Goal: Obtain resource: Obtain resource

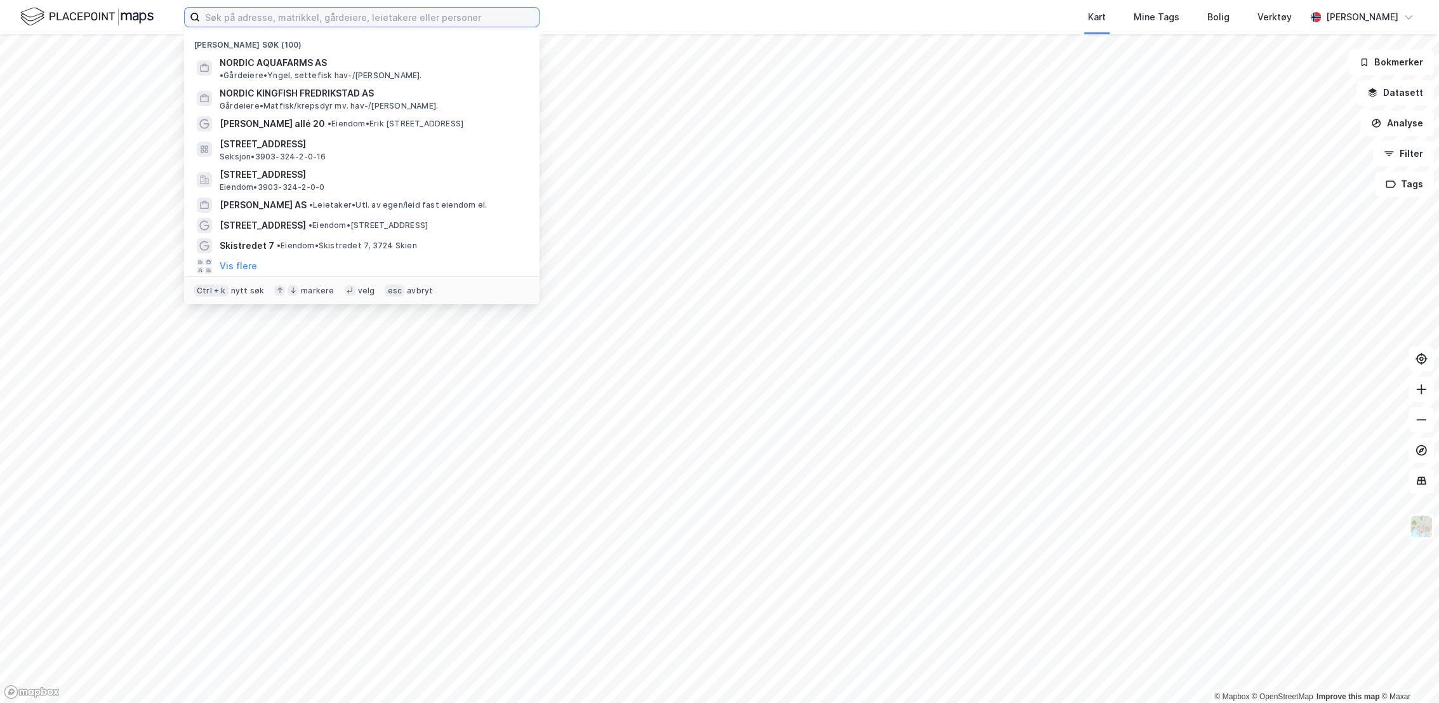
click at [386, 17] on input at bounding box center [369, 17] width 339 height 19
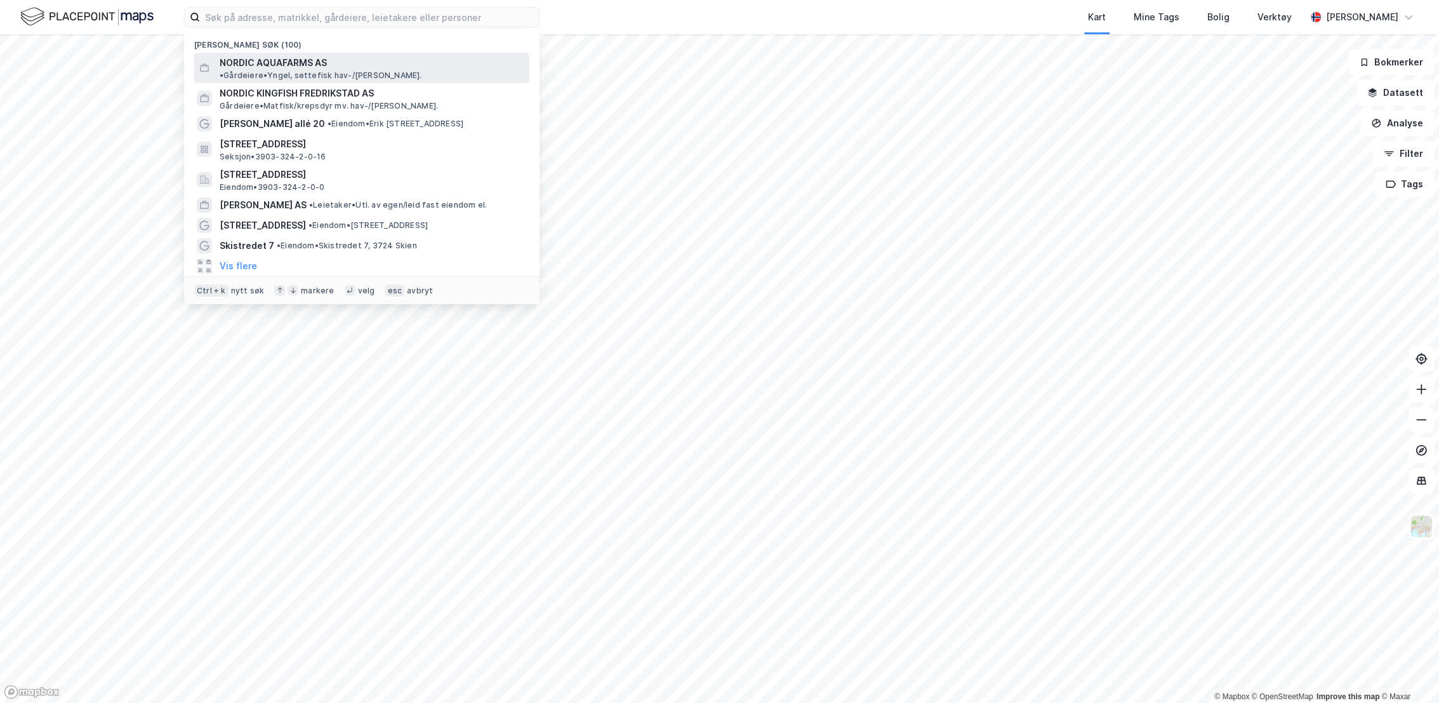
click at [328, 64] on div "NORDIC AQUAFARMS AS • Gårdeiere • Yngel, settefisk hav-/[PERSON_NAME]." at bounding box center [373, 67] width 307 height 25
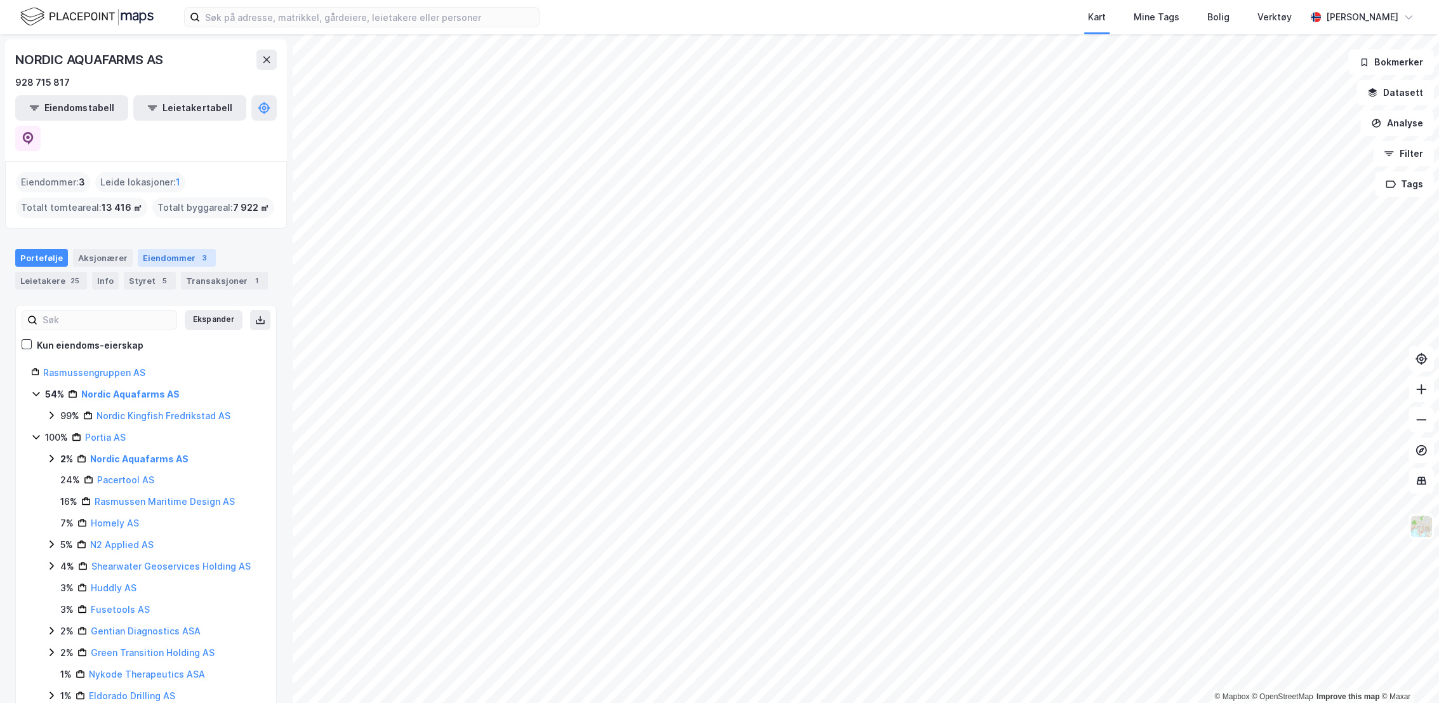
click at [169, 249] on div "Eiendommer 3" at bounding box center [177, 258] width 78 height 18
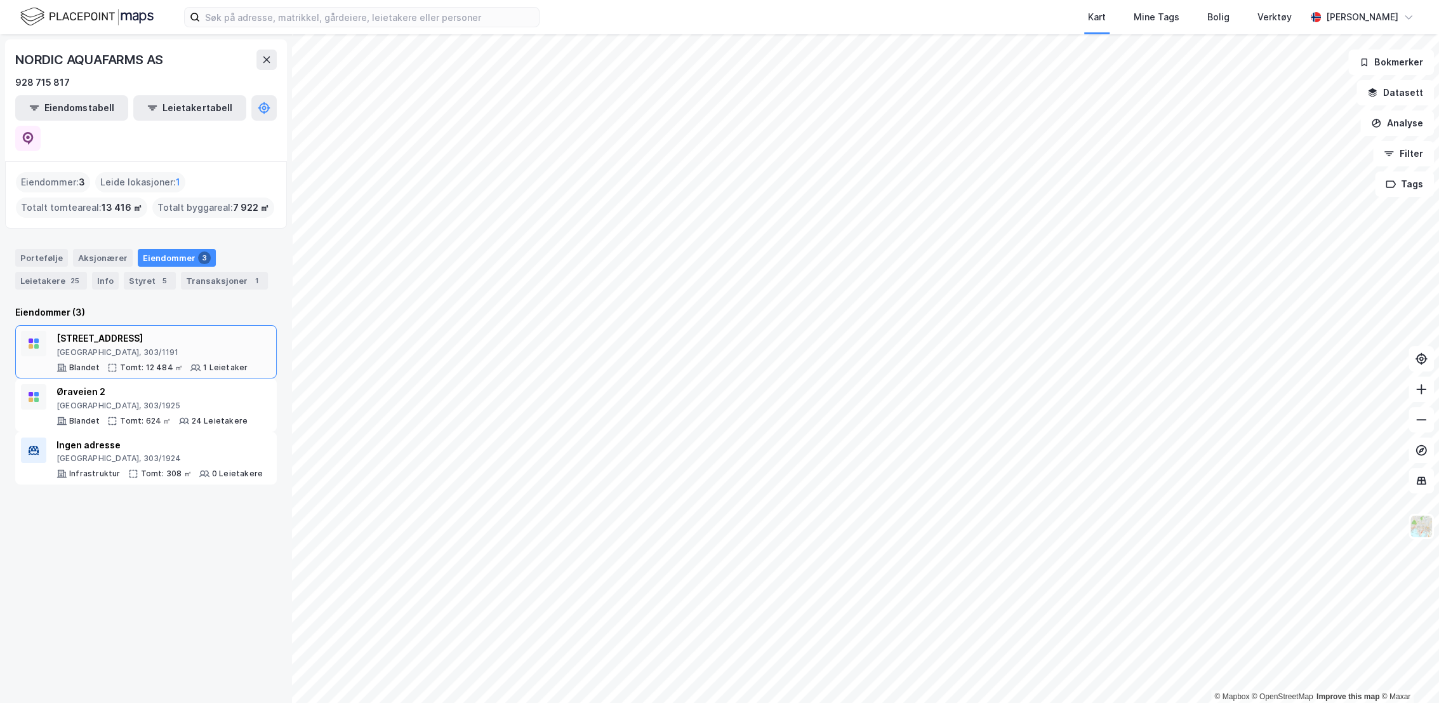
click at [182, 331] on div "[STREET_ADDRESS]" at bounding box center [152, 338] width 191 height 15
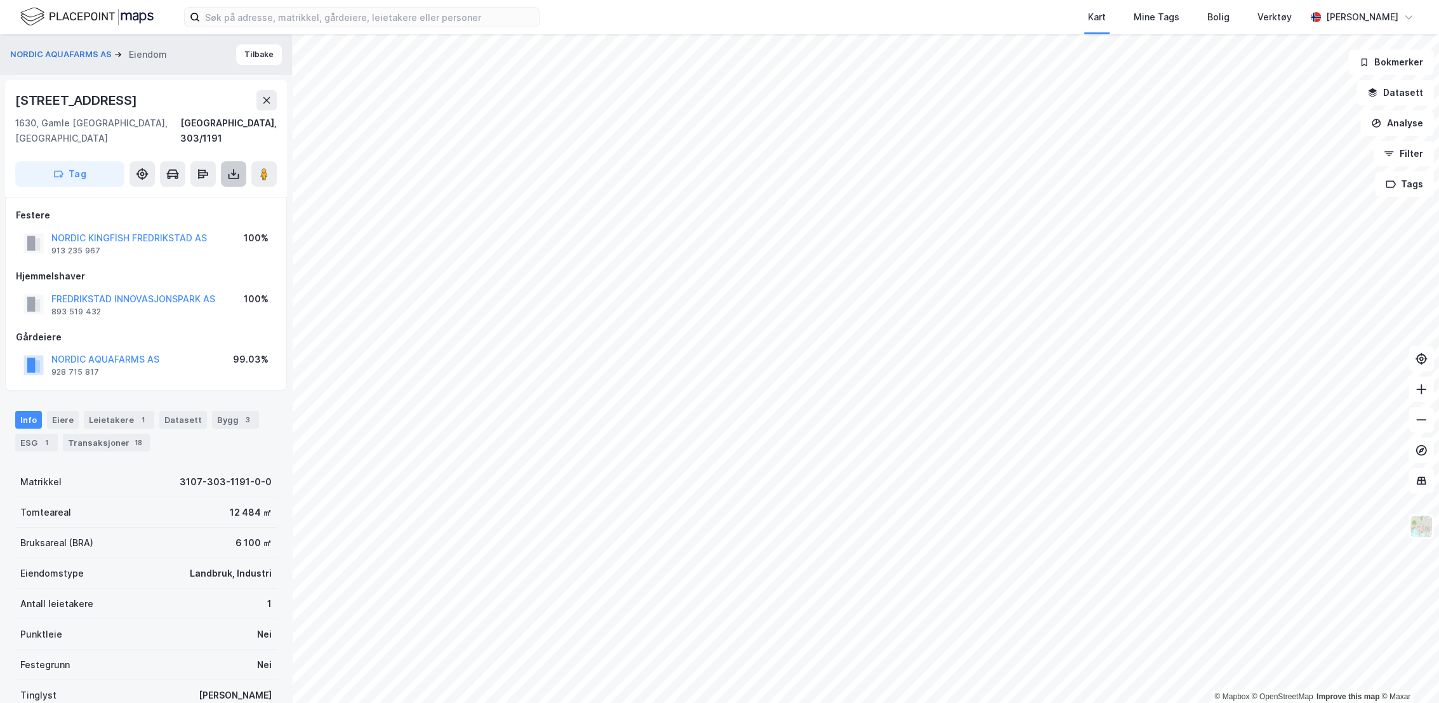
click at [238, 168] on icon at bounding box center [233, 174] width 13 height 13
click at [208, 194] on div "Last ned grunnbok" at bounding box center [171, 199] width 74 height 10
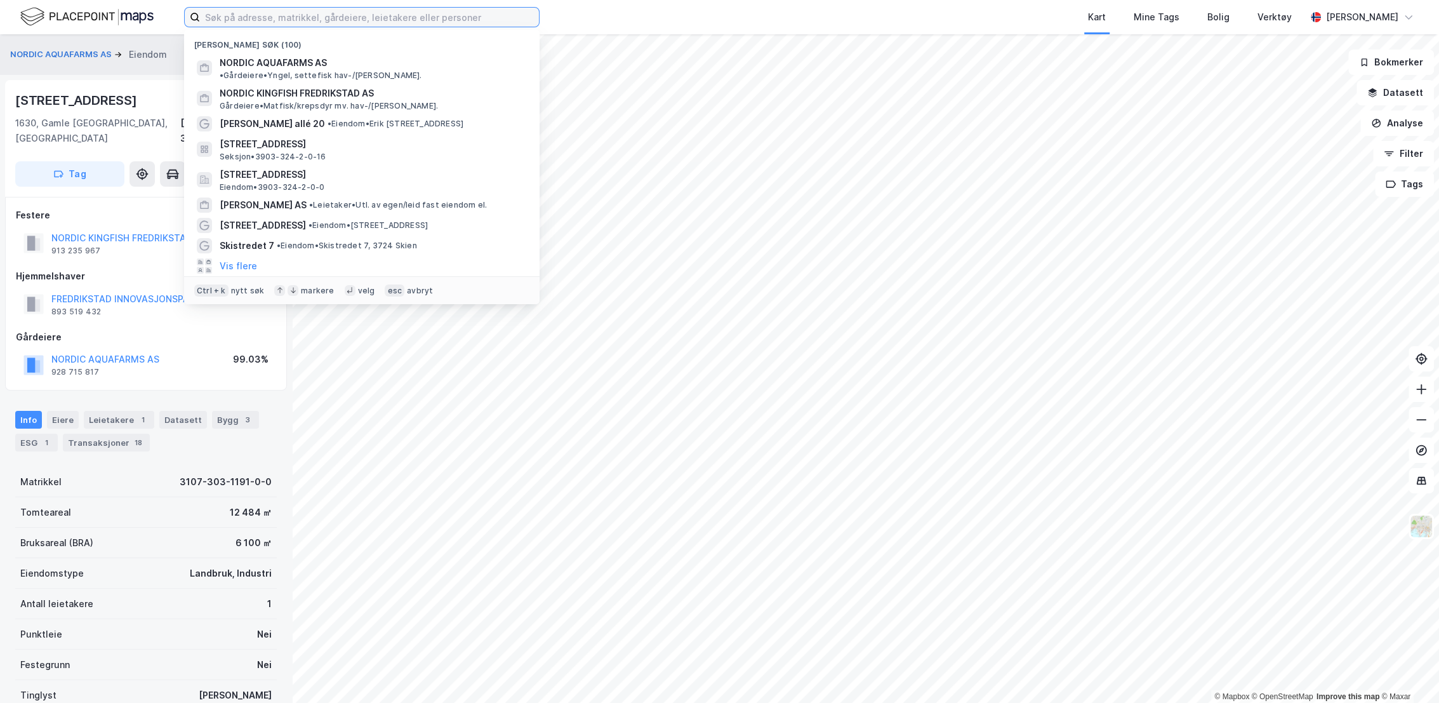
click at [303, 21] on input at bounding box center [369, 17] width 339 height 19
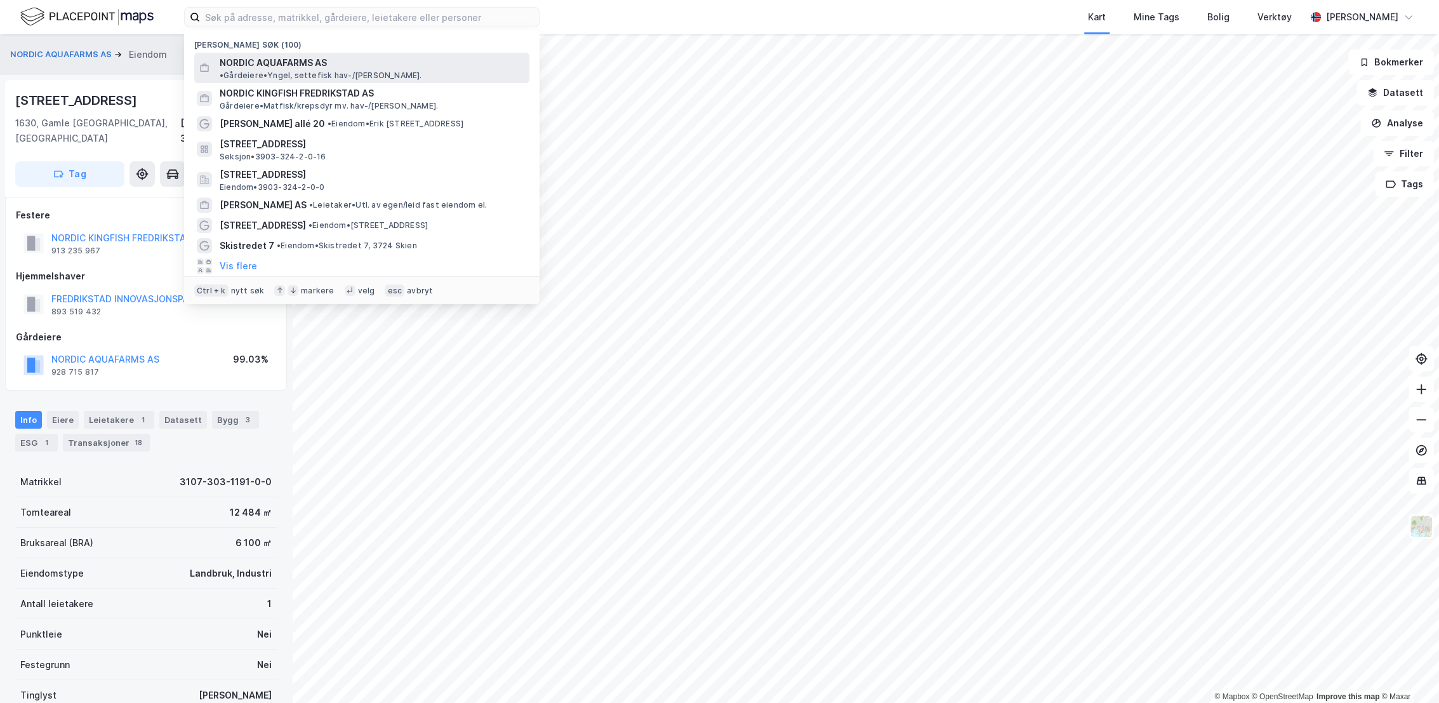
click at [288, 65] on span "NORDIC AQUAFARMS AS" at bounding box center [273, 62] width 107 height 15
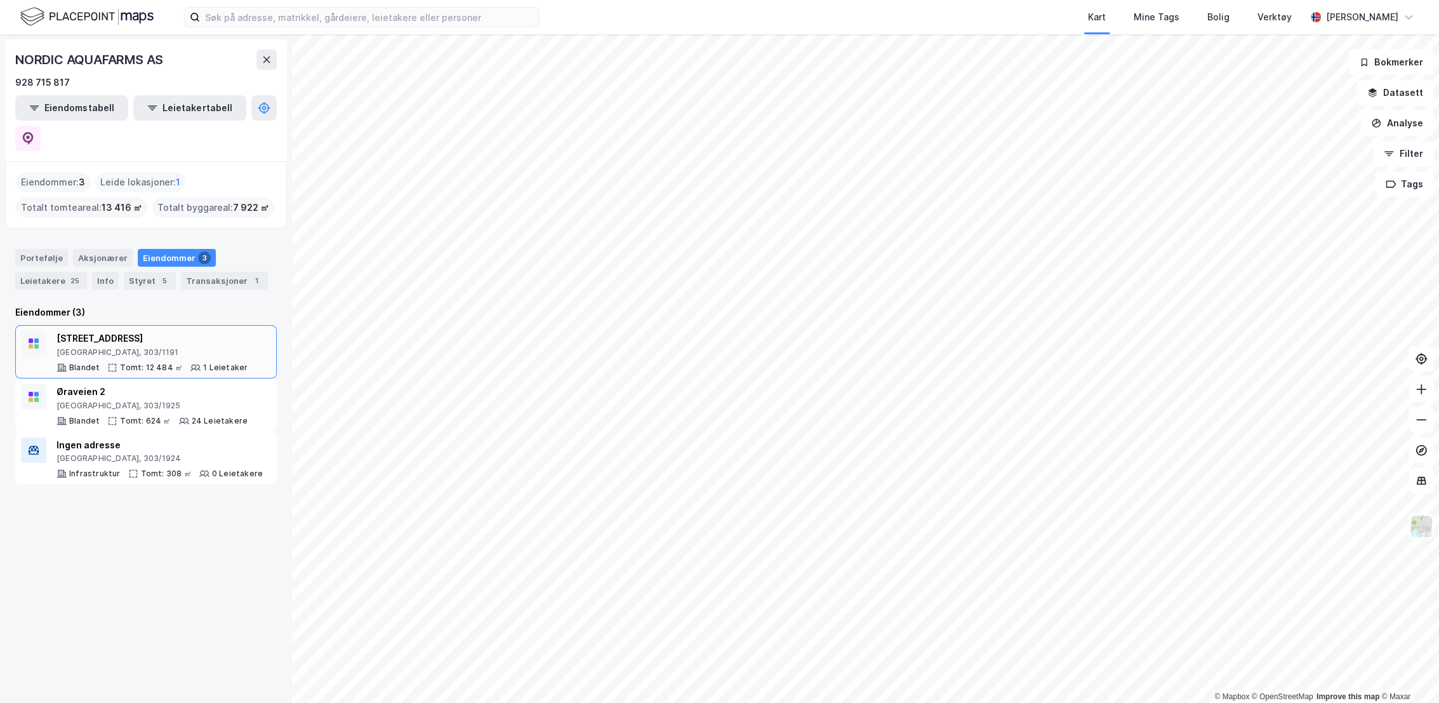
click at [163, 347] on div "[GEOGRAPHIC_DATA], 303/1191" at bounding box center [152, 352] width 191 height 10
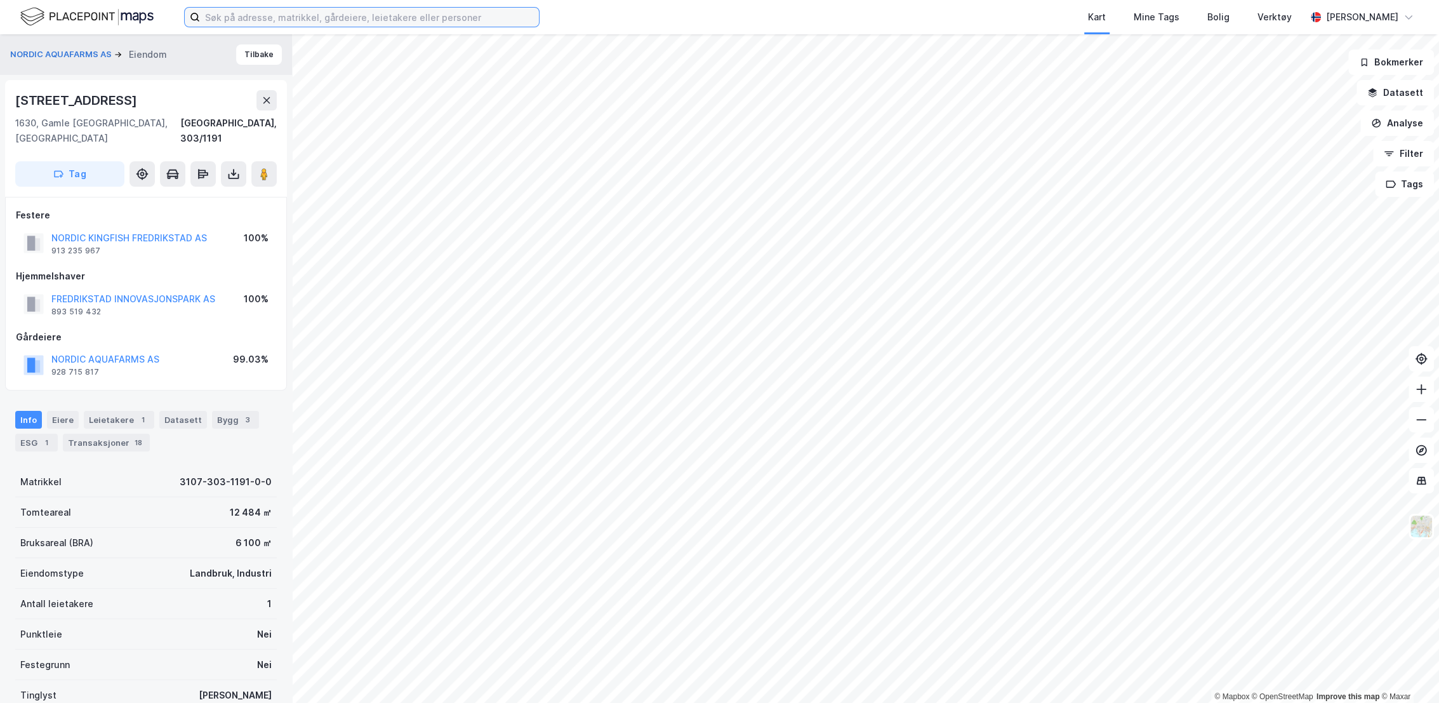
click at [312, 20] on input at bounding box center [369, 17] width 339 height 19
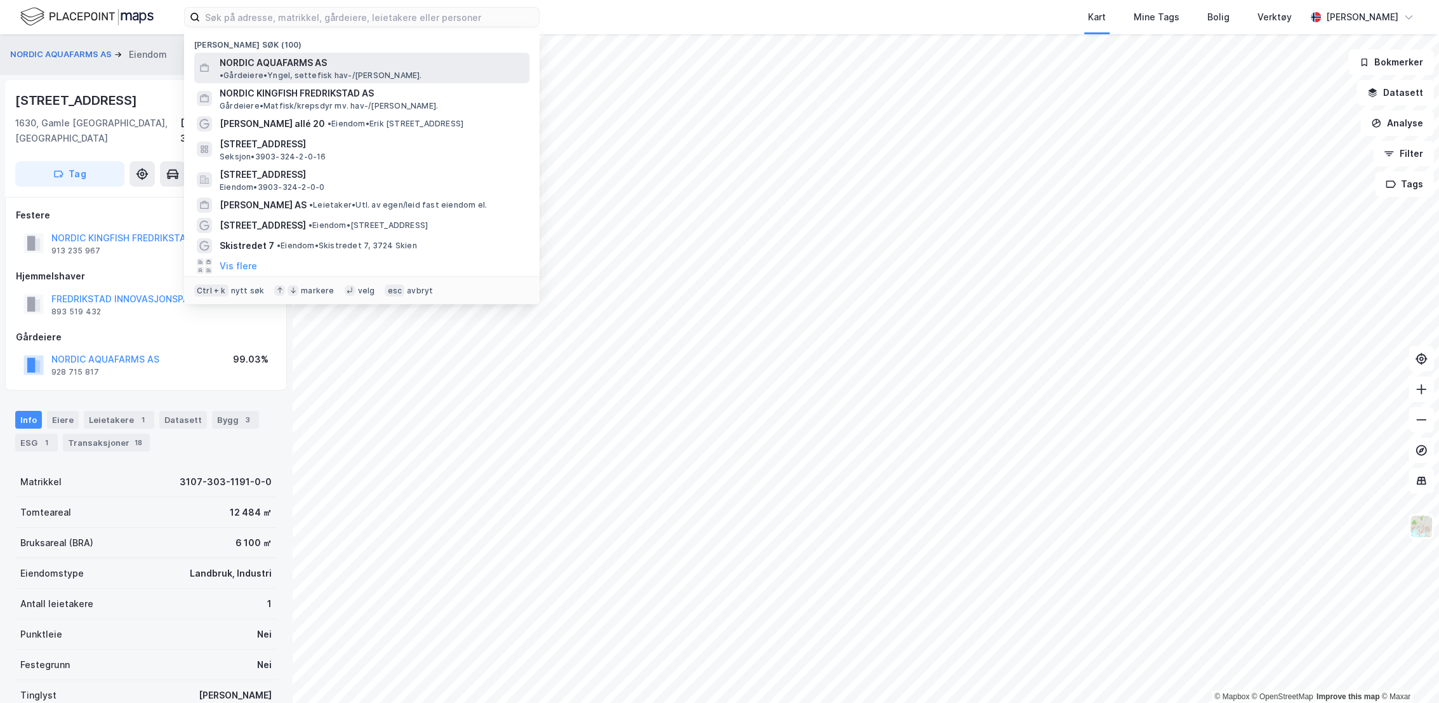
click at [280, 60] on span "NORDIC AQUAFARMS AS" at bounding box center [273, 62] width 107 height 15
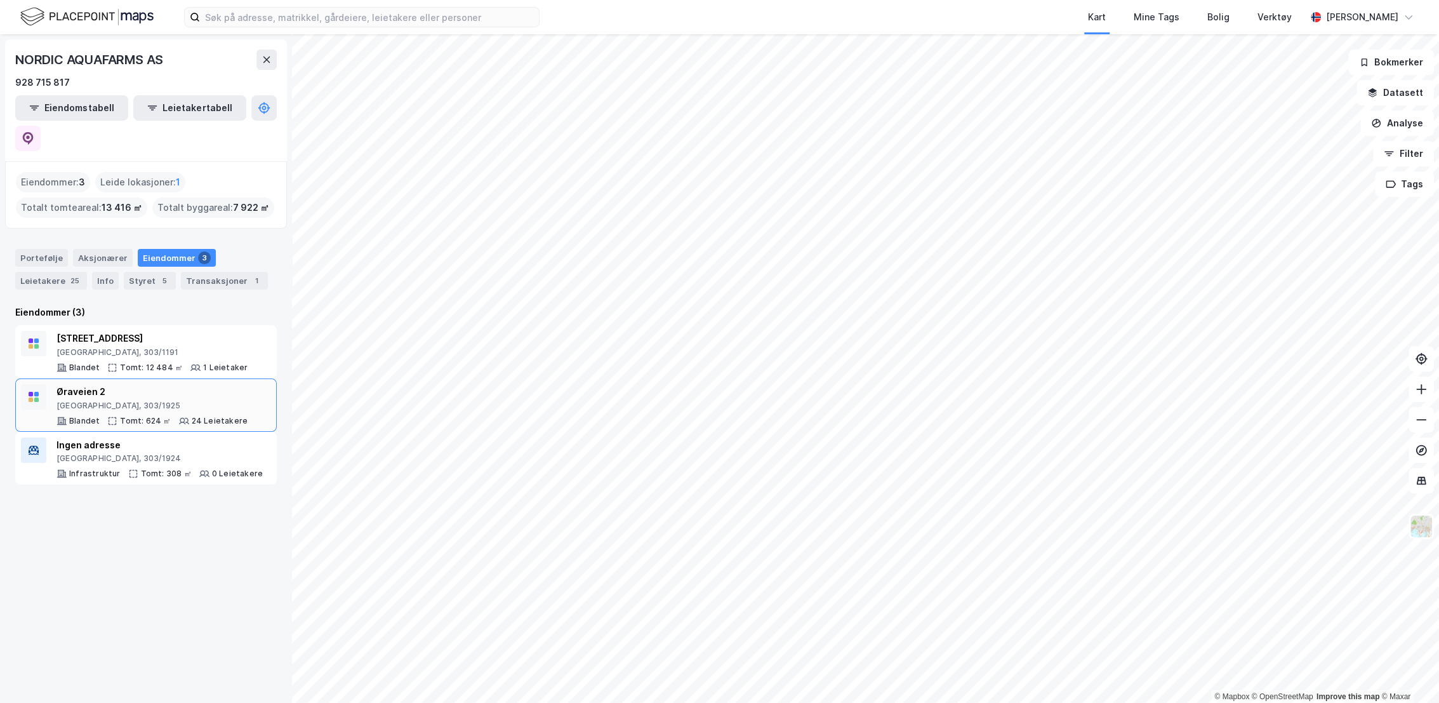
click at [163, 401] on div "[GEOGRAPHIC_DATA], 303/1925" at bounding box center [152, 406] width 191 height 10
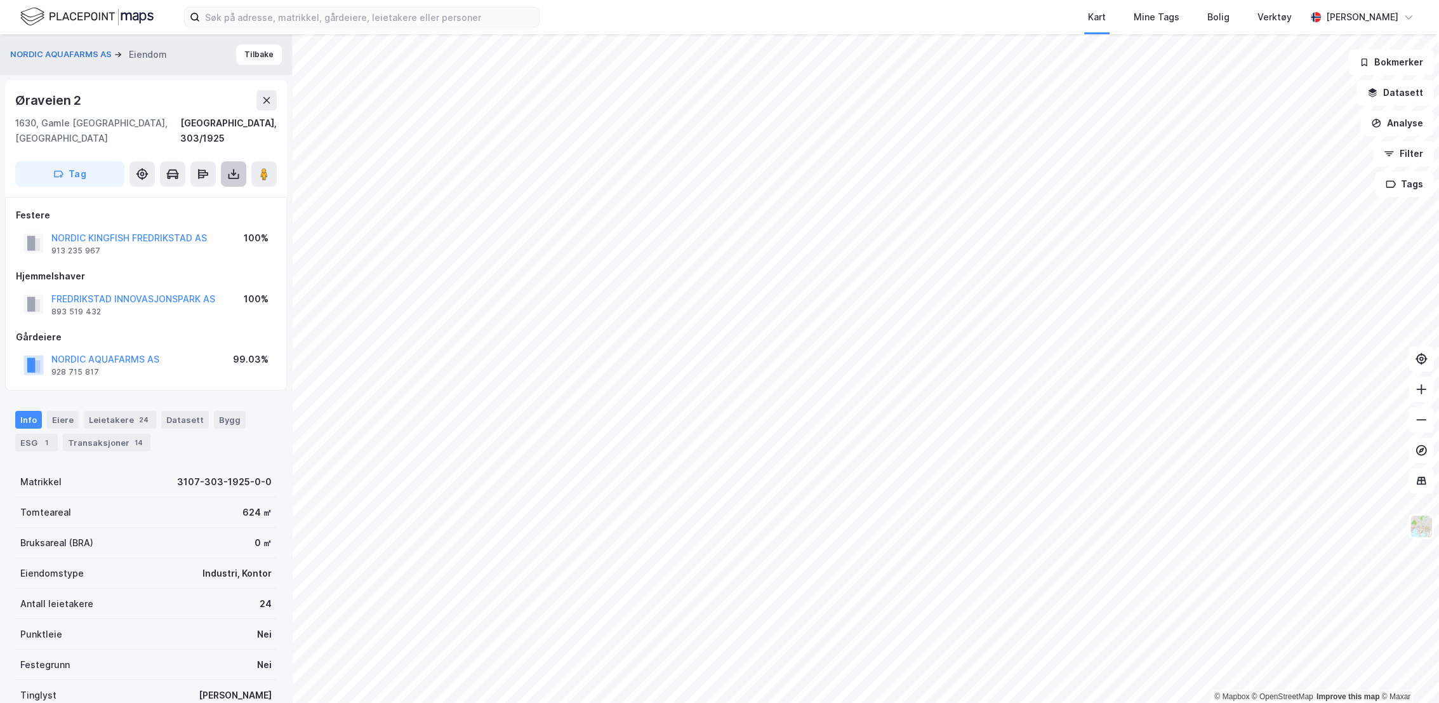
click at [232, 168] on icon at bounding box center [233, 174] width 13 height 13
click at [220, 189] on div "Last ned grunnbok" at bounding box center [178, 199] width 135 height 20
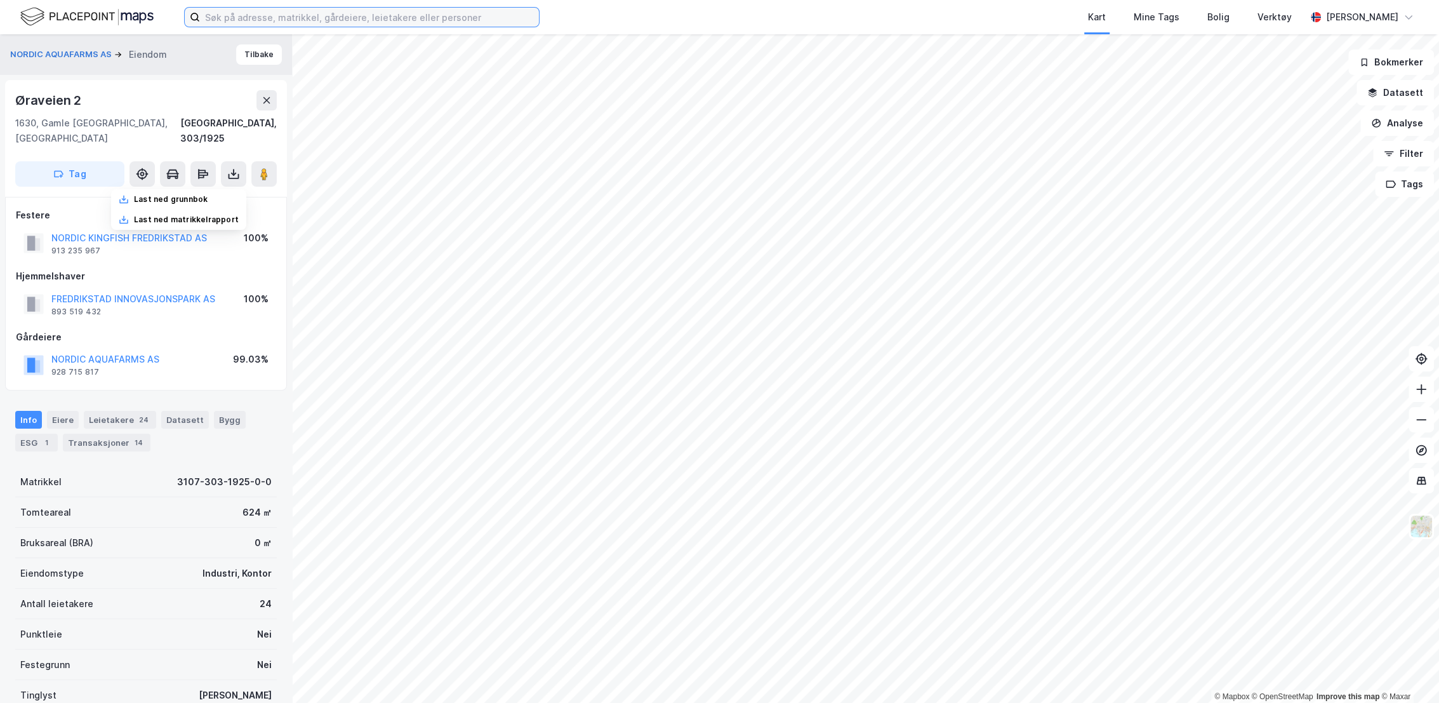
click at [266, 17] on input at bounding box center [369, 17] width 339 height 19
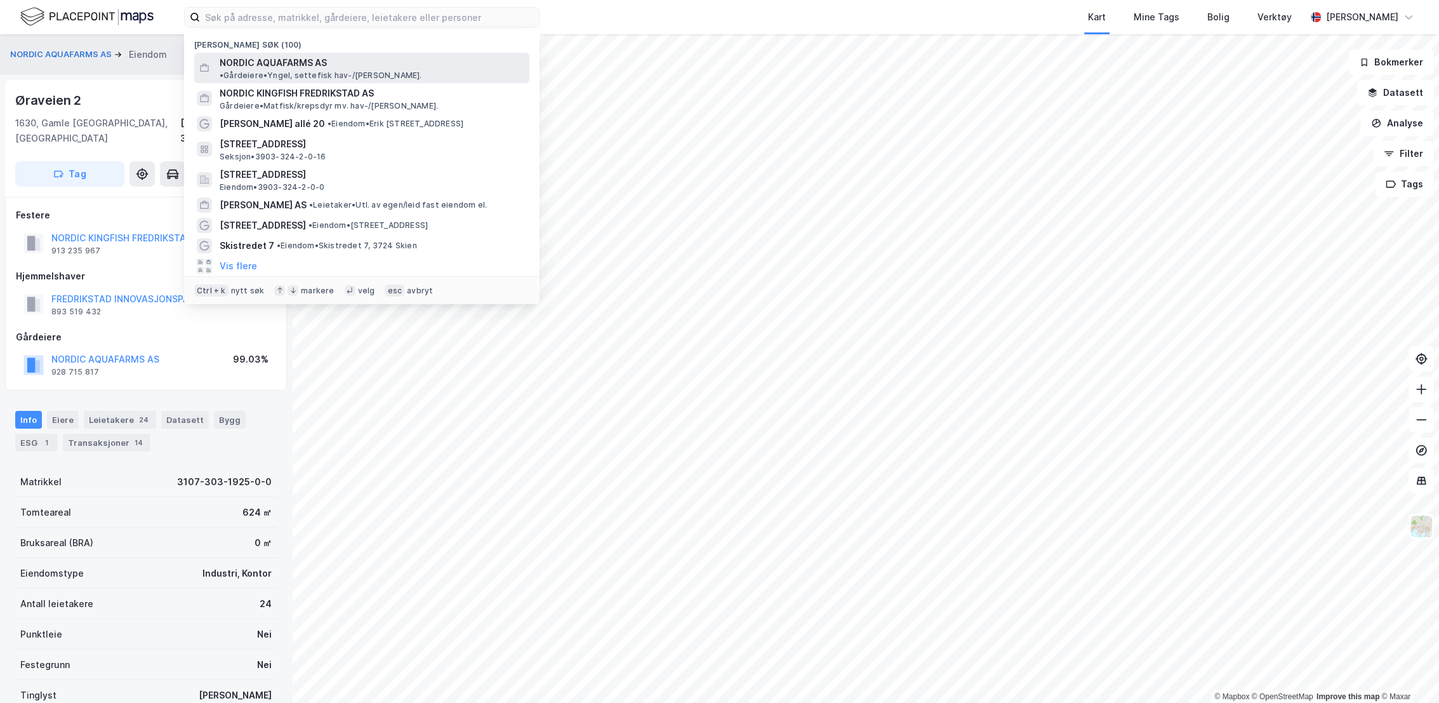
click at [256, 59] on span "NORDIC AQUAFARMS AS" at bounding box center [273, 62] width 107 height 15
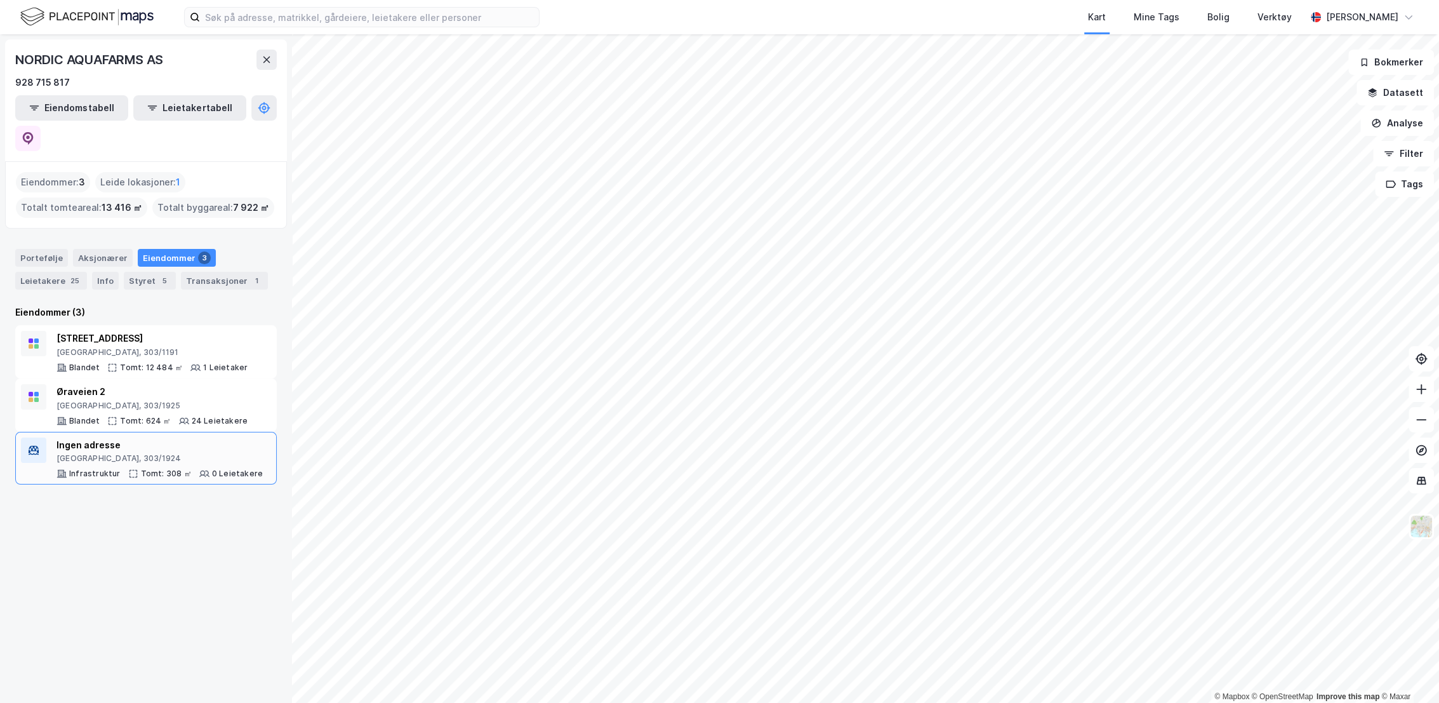
click at [150, 437] on div "Ingen adresse" at bounding box center [160, 444] width 206 height 15
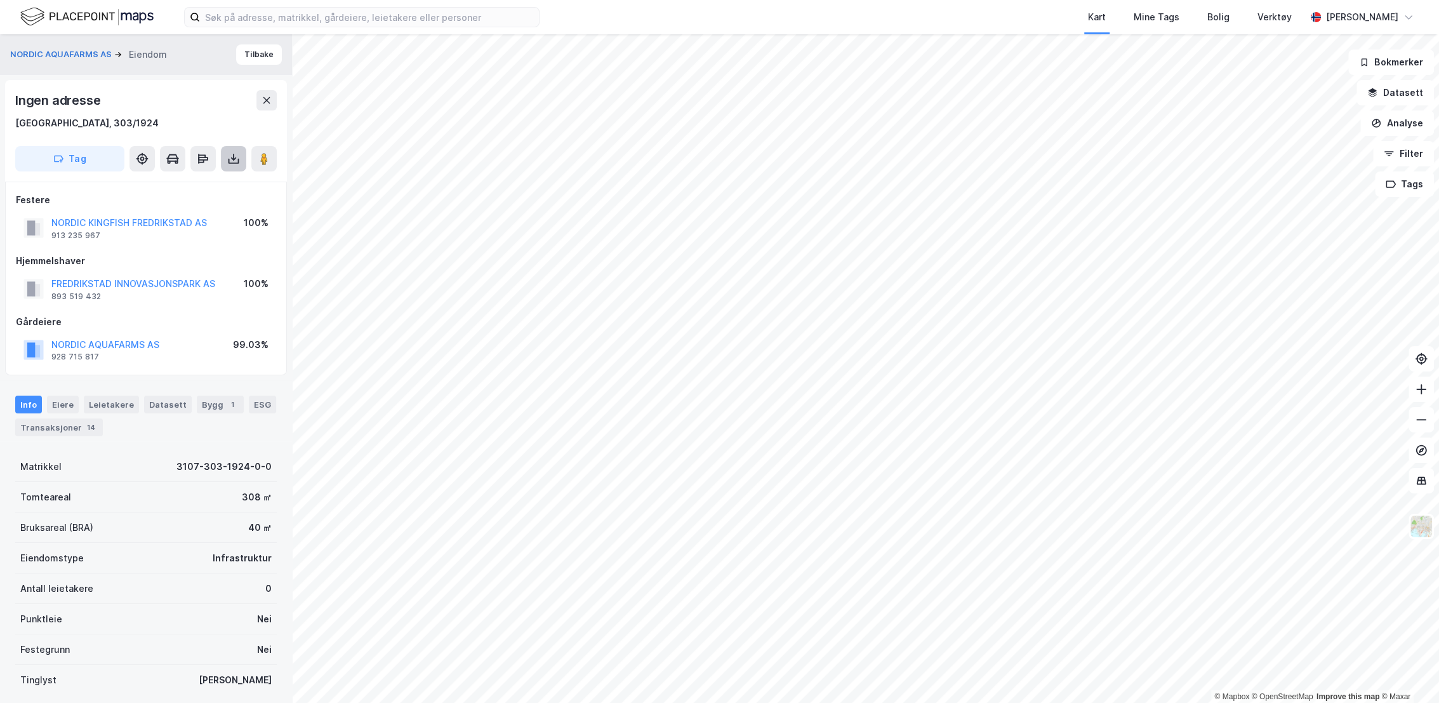
click at [239, 157] on icon at bounding box center [233, 158] width 13 height 13
click at [202, 185] on div "Last ned grunnbok" at bounding box center [171, 184] width 74 height 10
